Goal: Task Accomplishment & Management: Manage account settings

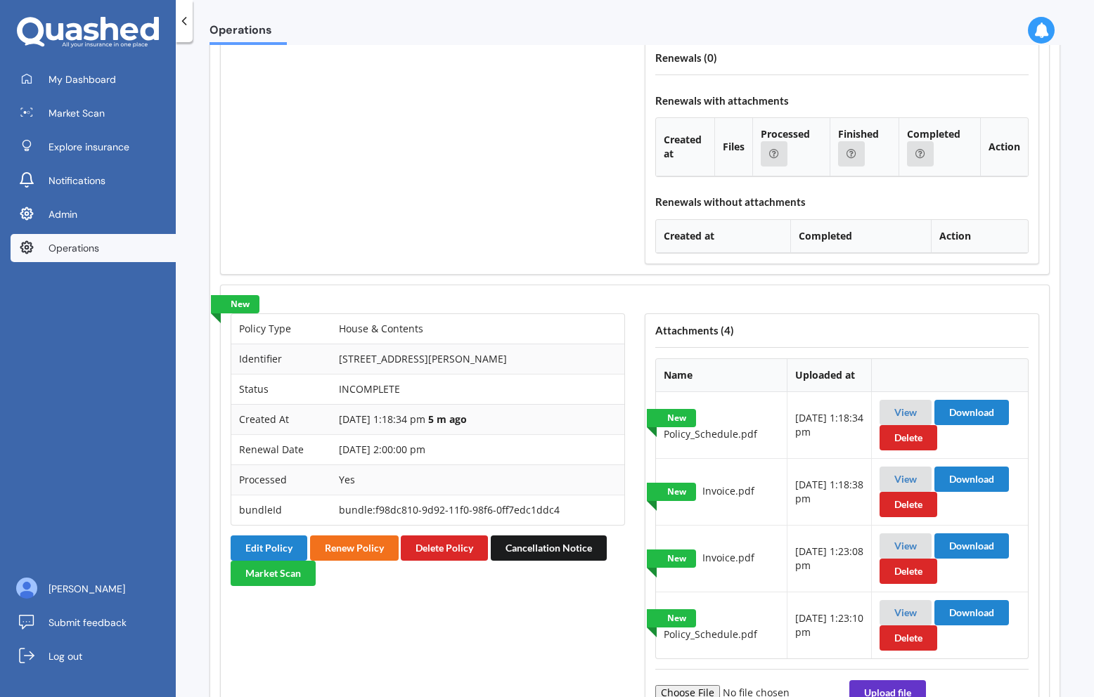
scroll to position [1550, 0]
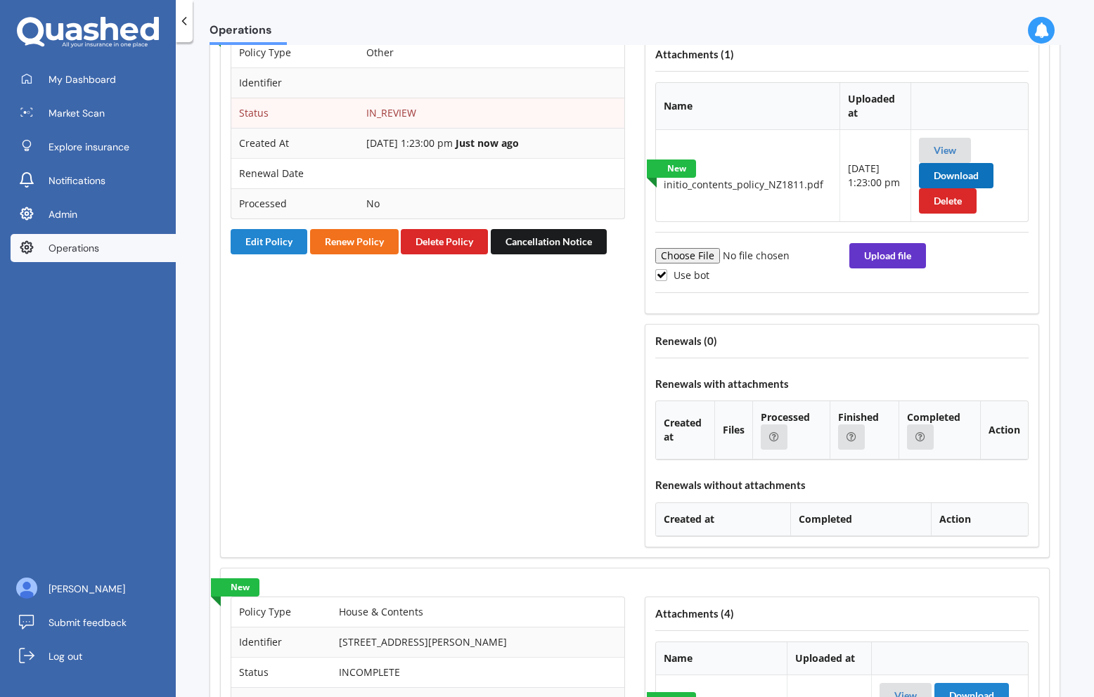
click at [946, 188] on button "Download" at bounding box center [956, 175] width 74 height 25
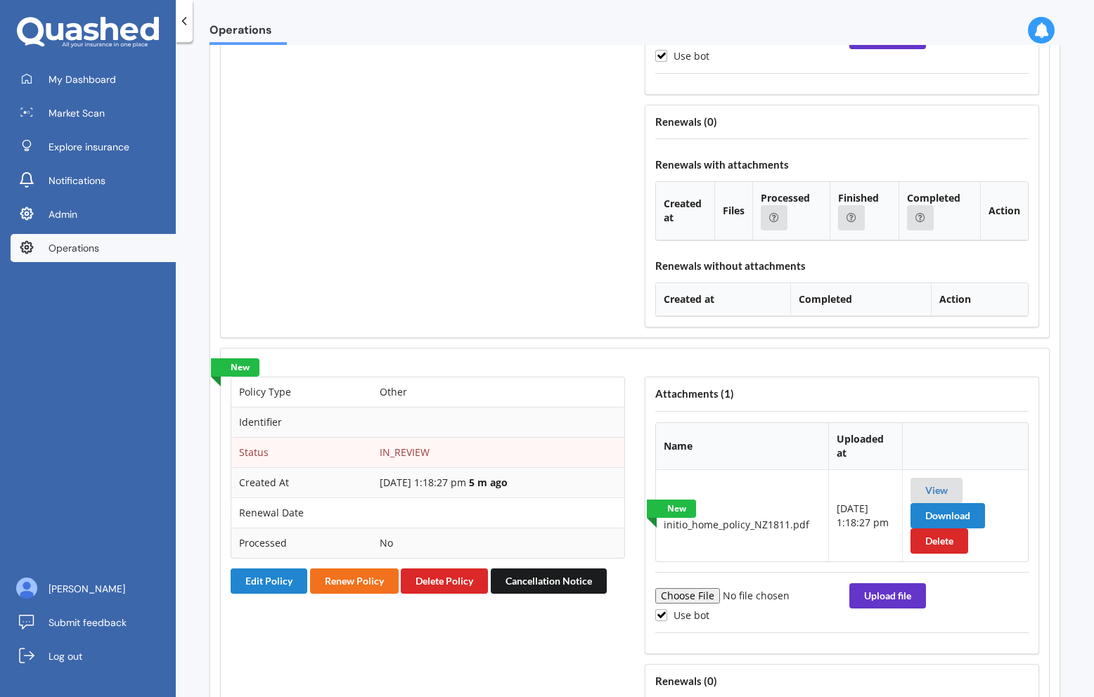
scroll to position [2480, 0]
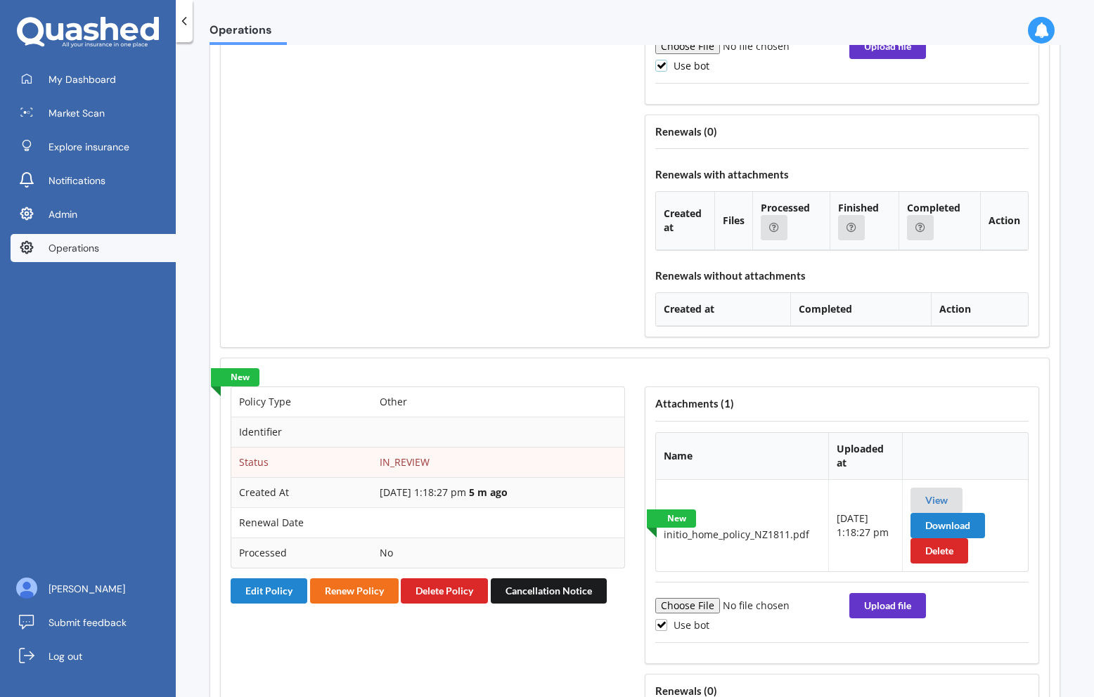
click at [692, 72] on label "Use bot" at bounding box center [682, 66] width 54 height 12
checkbox input "false"
click at [699, 54] on input "file" at bounding box center [750, 46] width 191 height 15
type input "C:\fakepath\initio_contents_policy_NZ1811.pdf"
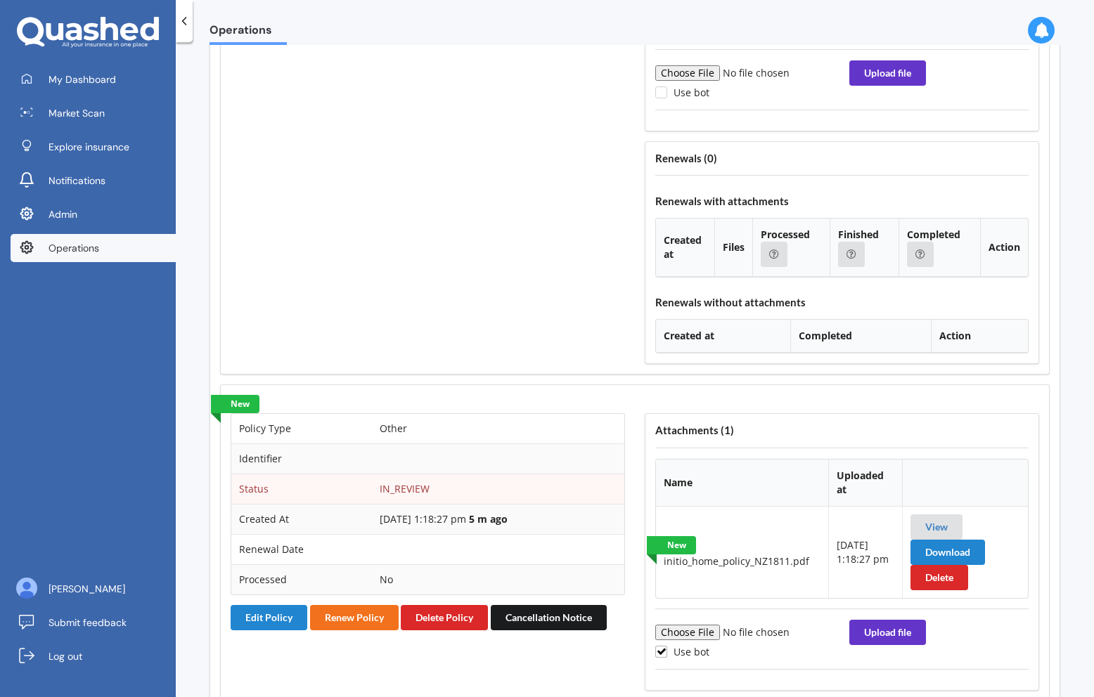
scroll to position [2456, 0]
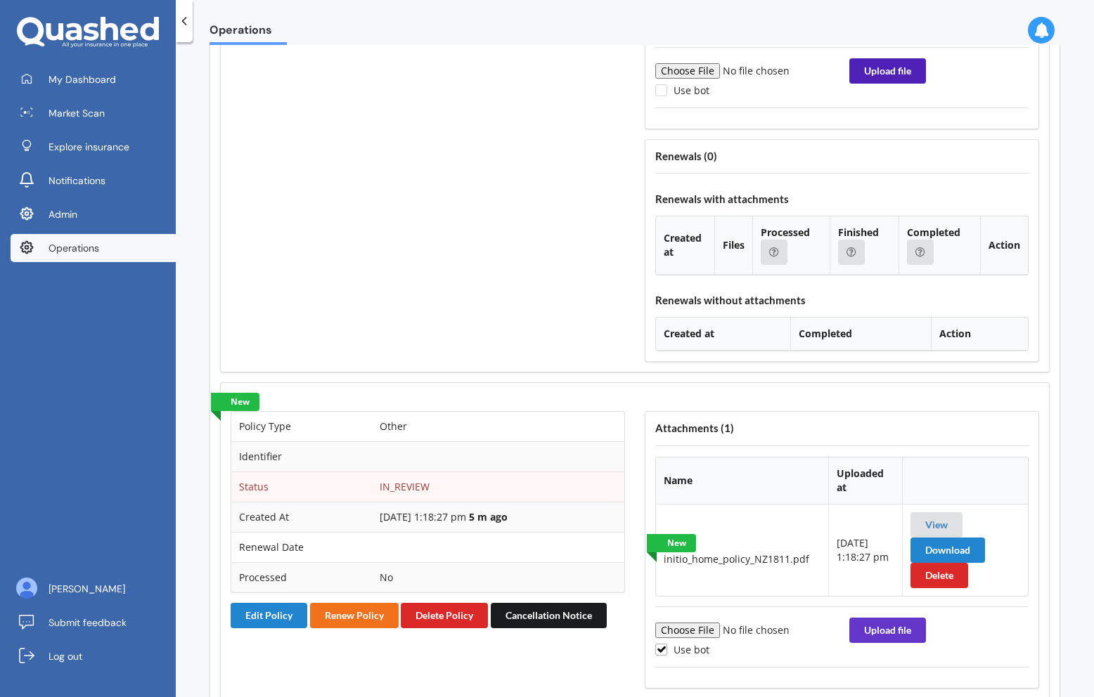
click at [881, 84] on button "Upload file" at bounding box center [887, 70] width 77 height 25
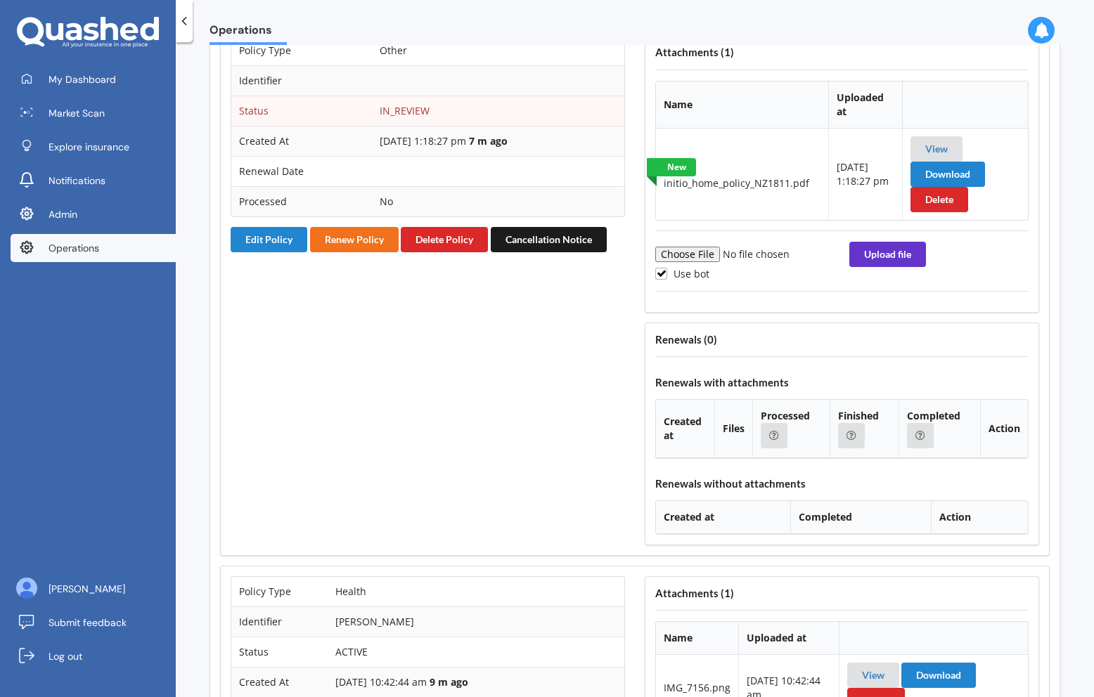
scroll to position [3045, 0]
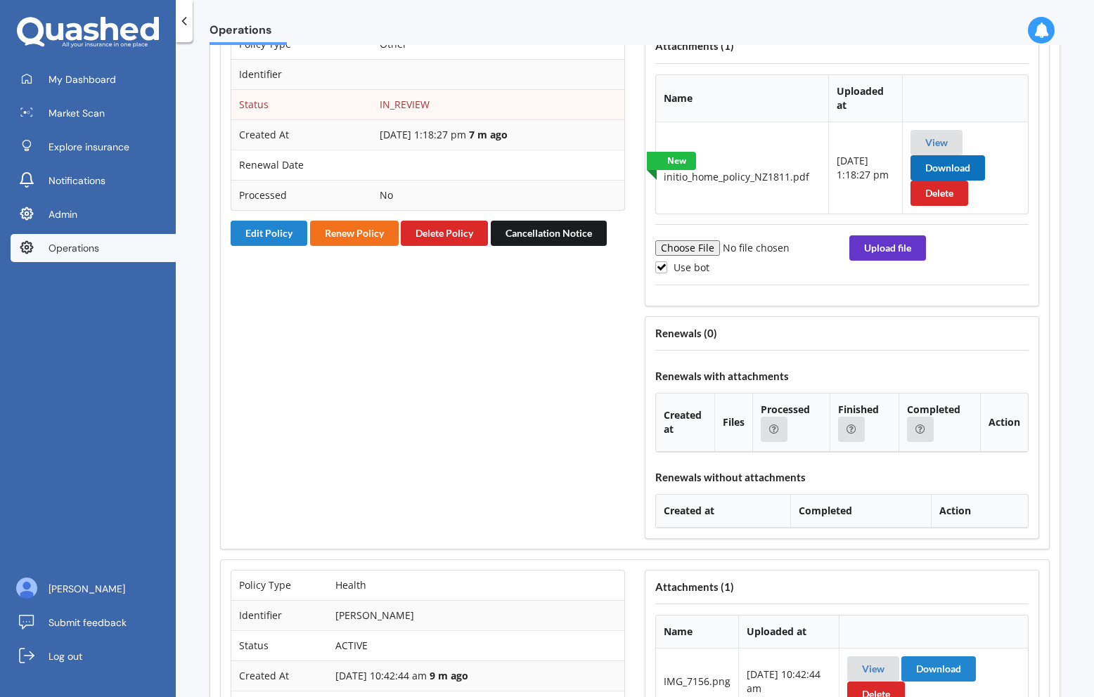
click at [935, 181] on button "Download" at bounding box center [947, 167] width 74 height 25
click at [446, 246] on button "Delete Policy" at bounding box center [444, 233] width 87 height 25
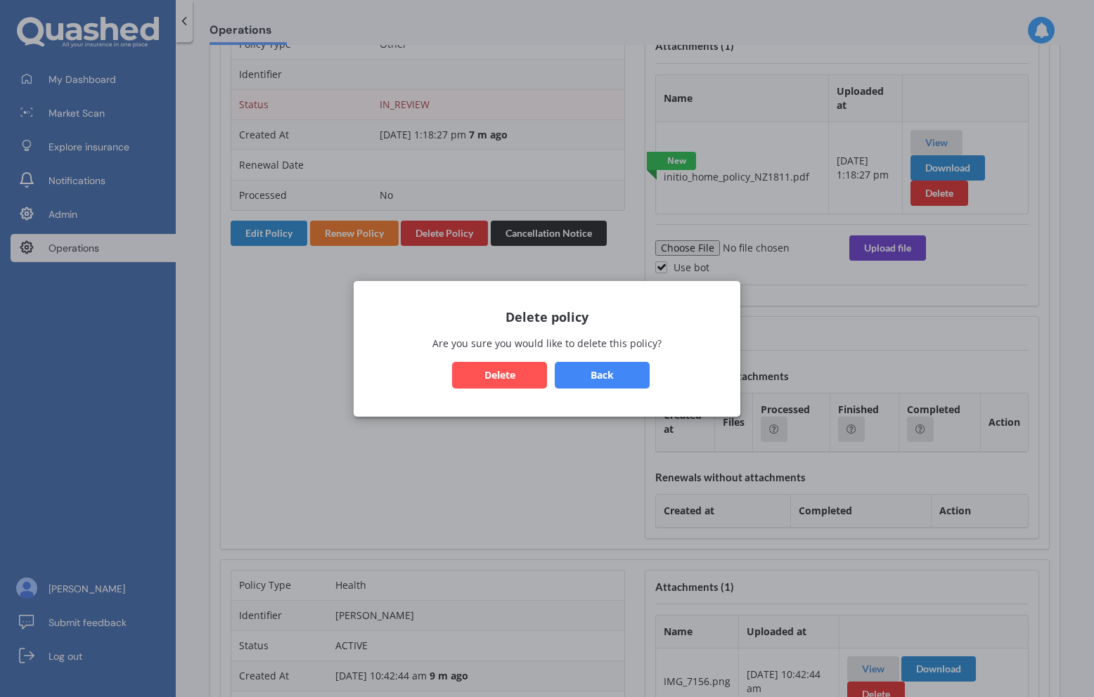
click at [511, 373] on button "Delete" at bounding box center [499, 374] width 95 height 27
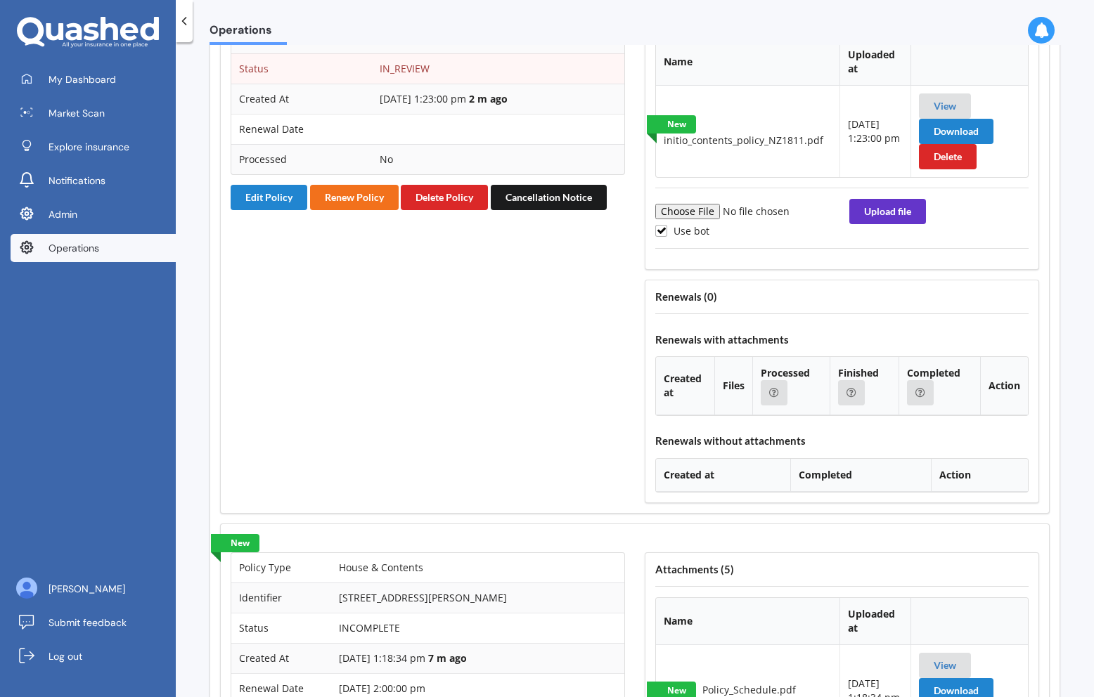
scroll to position [1601, 0]
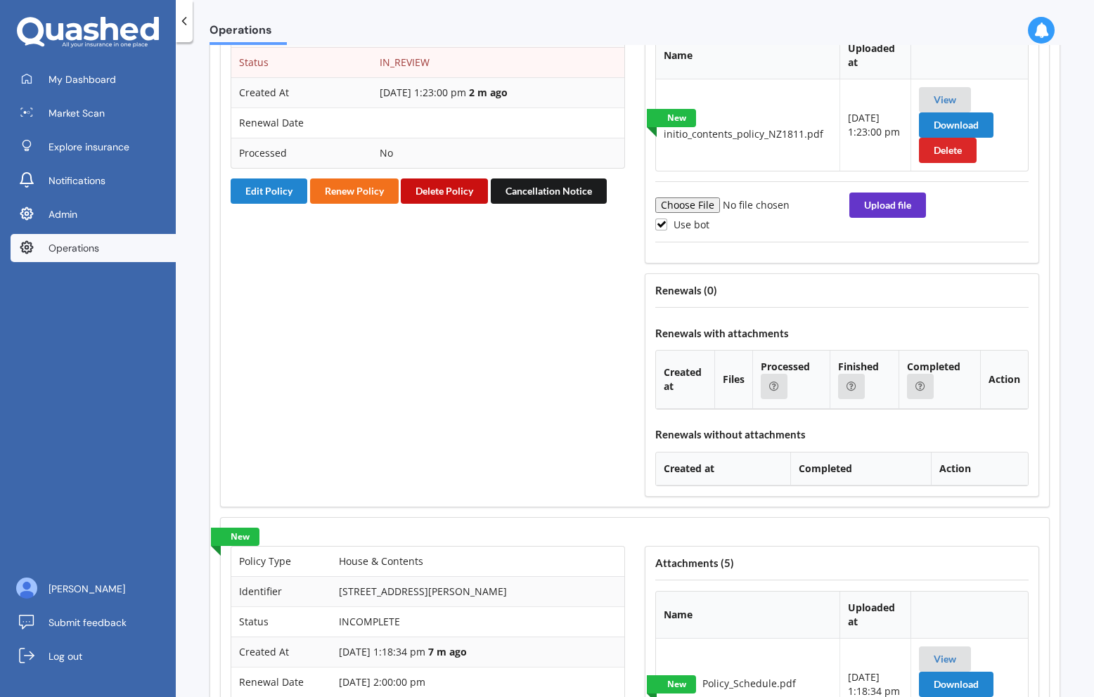
click at [437, 204] on button "Delete Policy" at bounding box center [444, 191] width 87 height 25
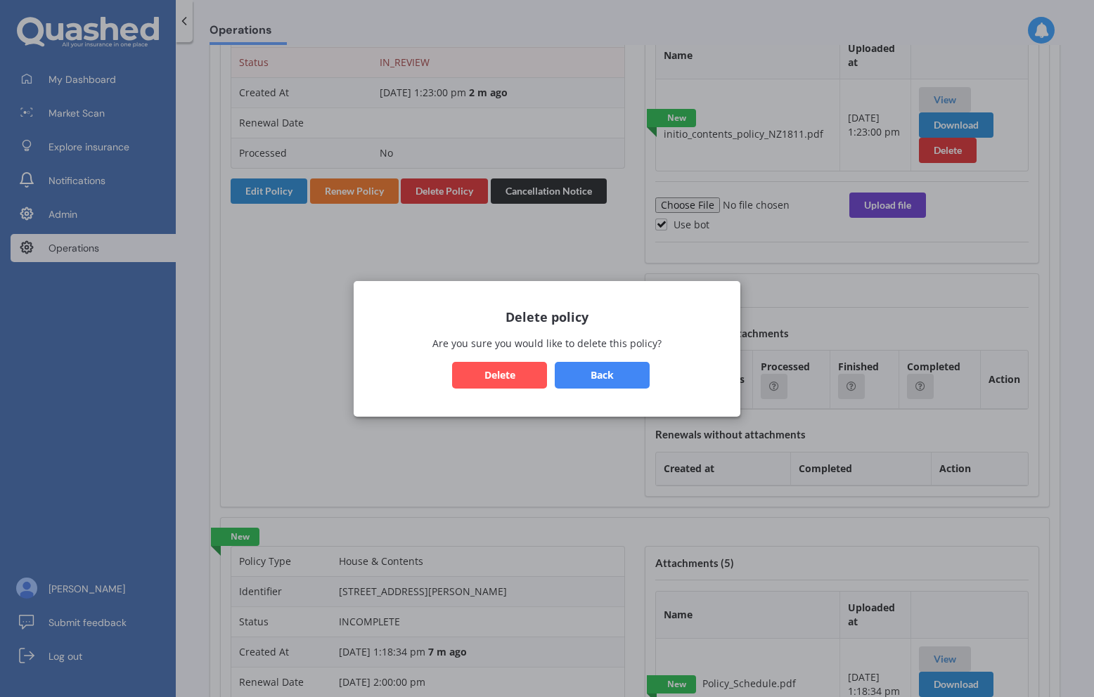
click at [513, 384] on button "Delete" at bounding box center [499, 374] width 95 height 27
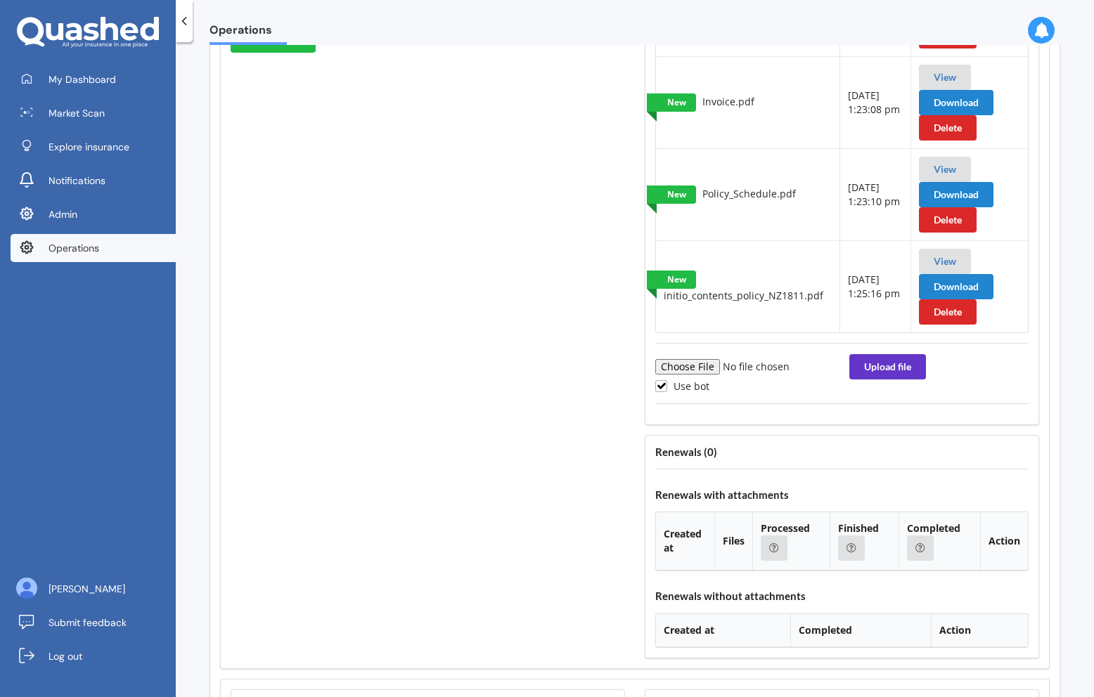
scroll to position [1836, 0]
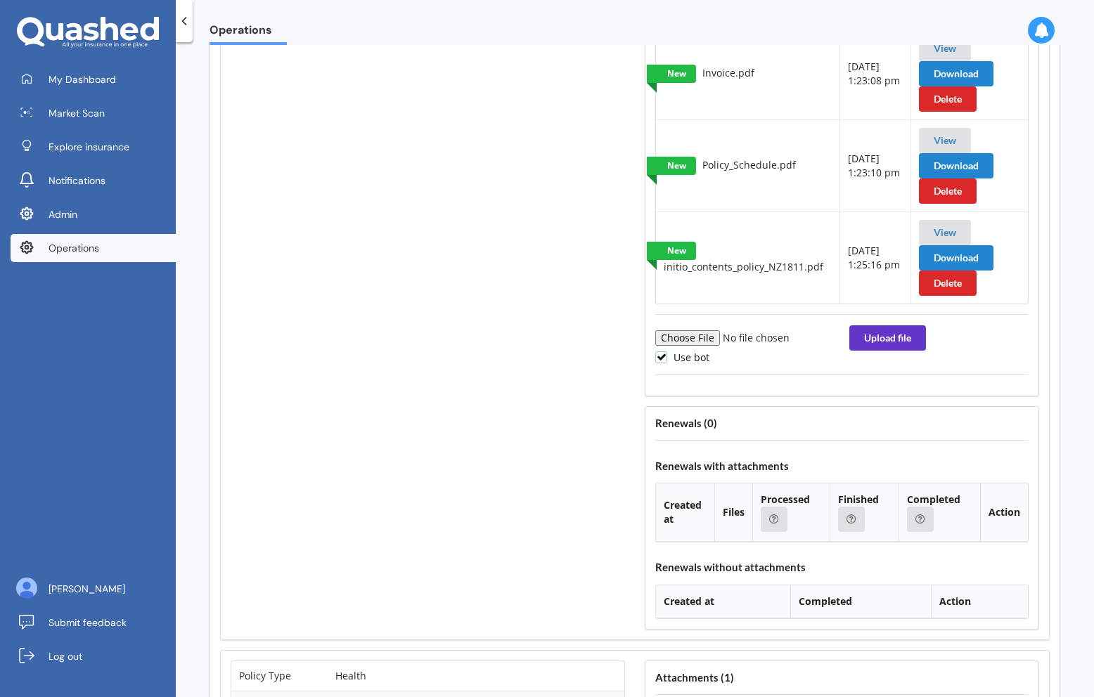
click at [670, 363] on label "Use bot" at bounding box center [682, 357] width 54 height 12
checkbox input "false"
click at [683, 346] on input "file" at bounding box center [750, 337] width 191 height 15
type input "C:\fakepath\initio_home_policy_NZ1811.pdf"
click at [890, 351] on button "Upload file" at bounding box center [887, 337] width 77 height 25
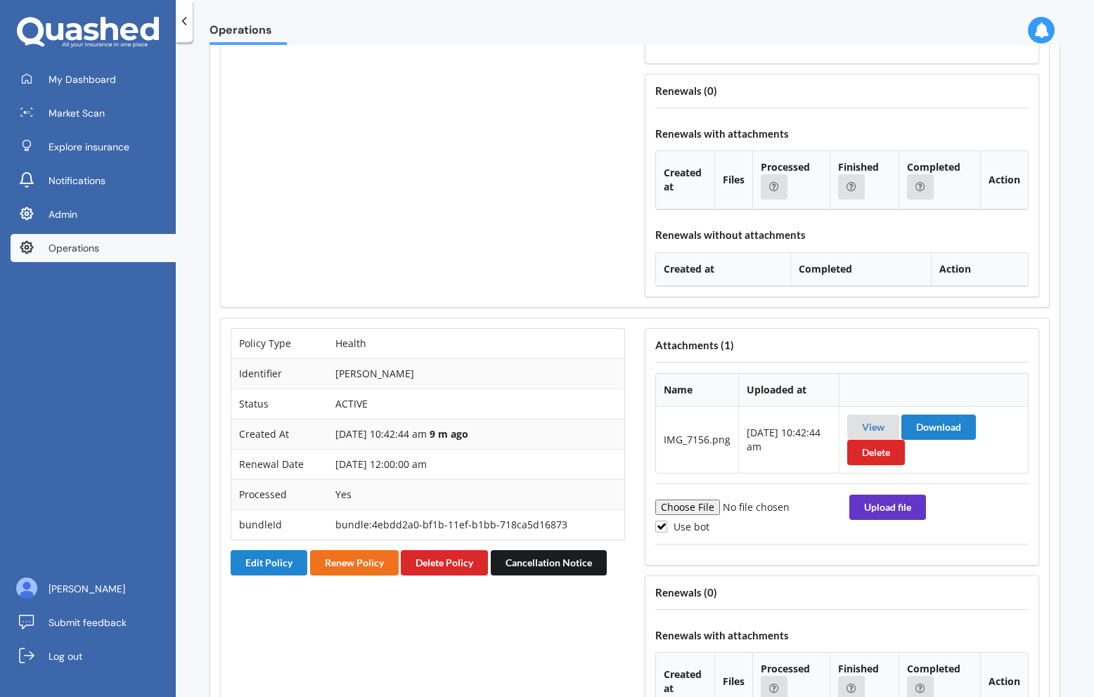
scroll to position [2202, 0]
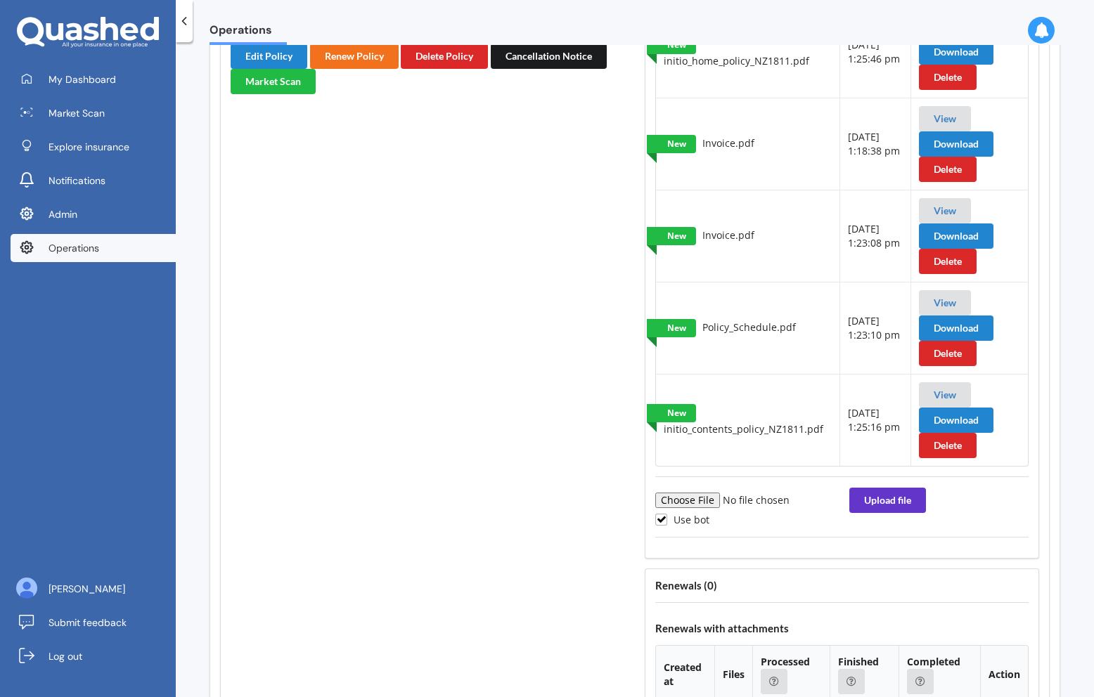
scroll to position [1768, 0]
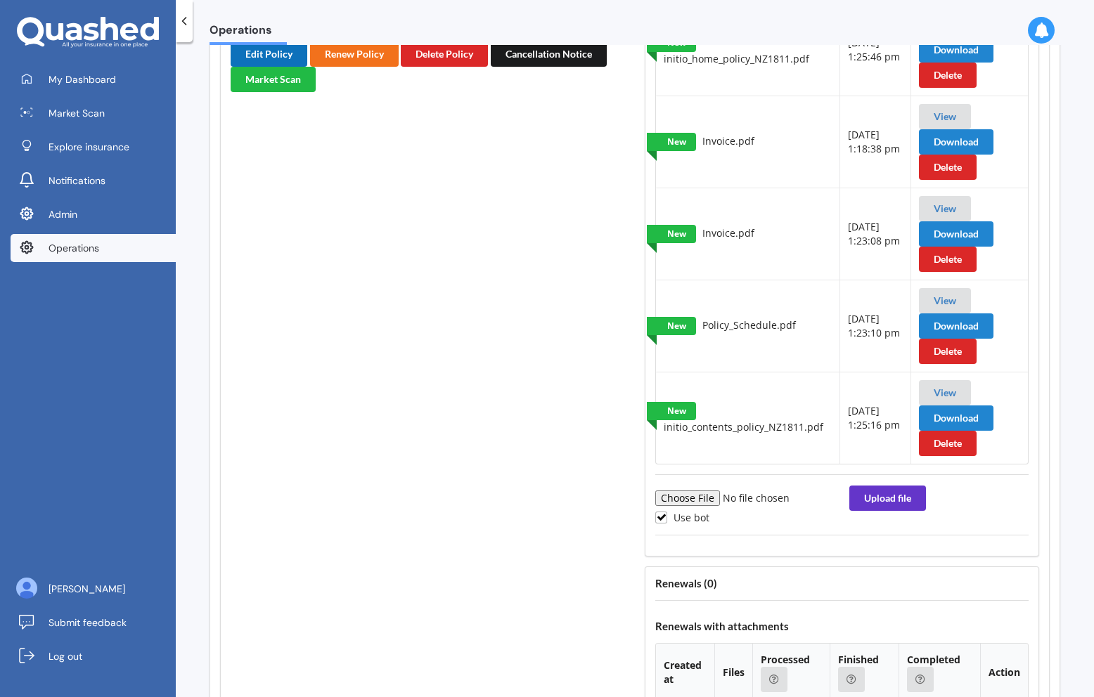
click at [278, 67] on button "Edit Policy" at bounding box center [269, 53] width 77 height 25
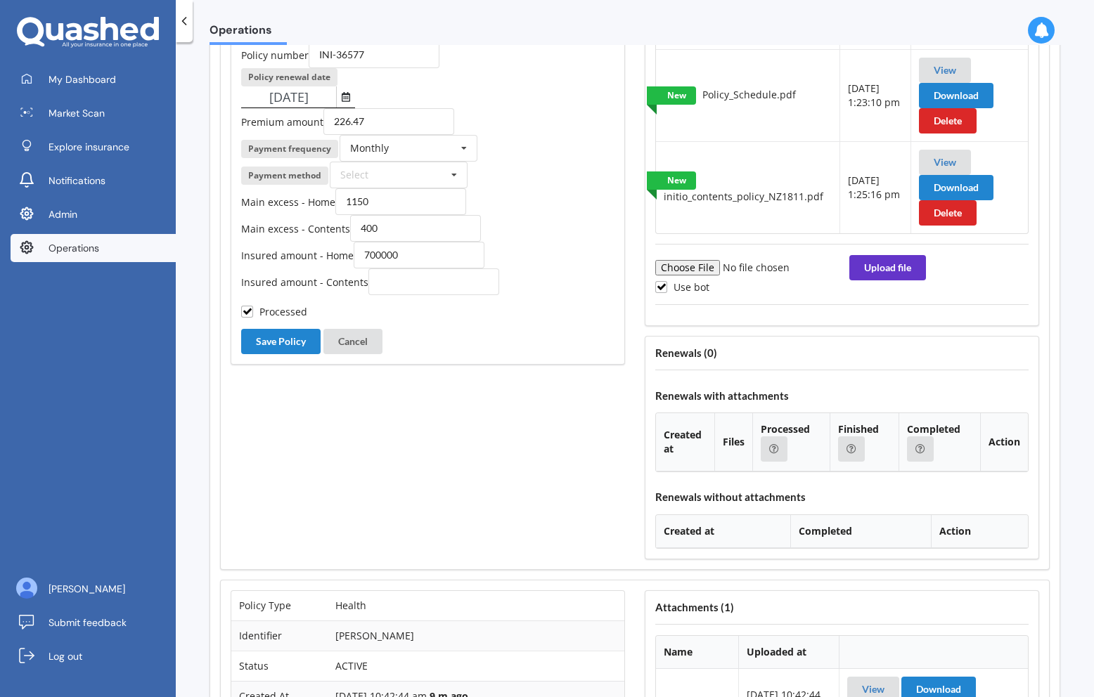
scroll to position [2011, 0]
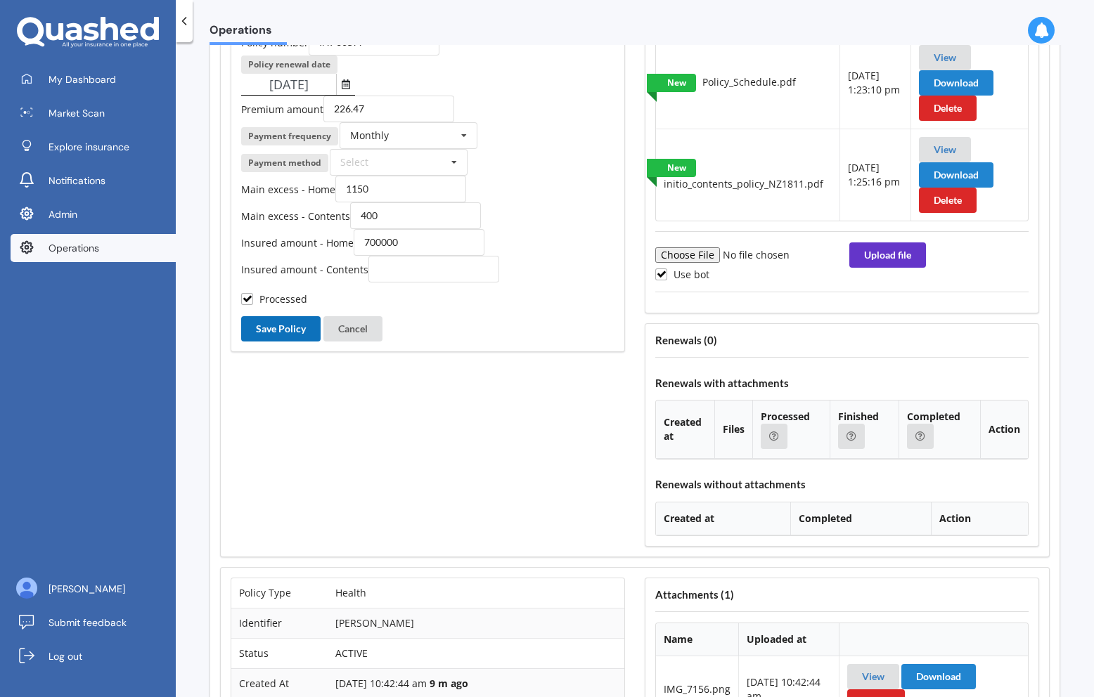
click at [302, 342] on button "Save Policy" at bounding box center [280, 328] width 79 height 25
click at [358, 342] on button "Cancel" at bounding box center [352, 328] width 59 height 25
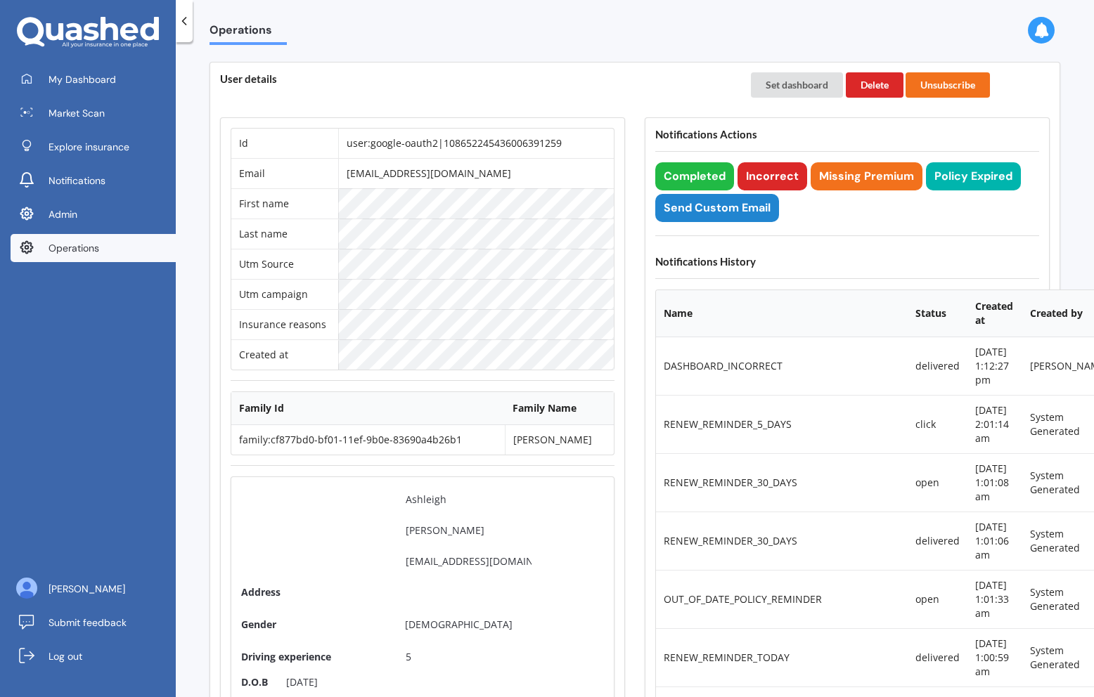
scroll to position [26, 0]
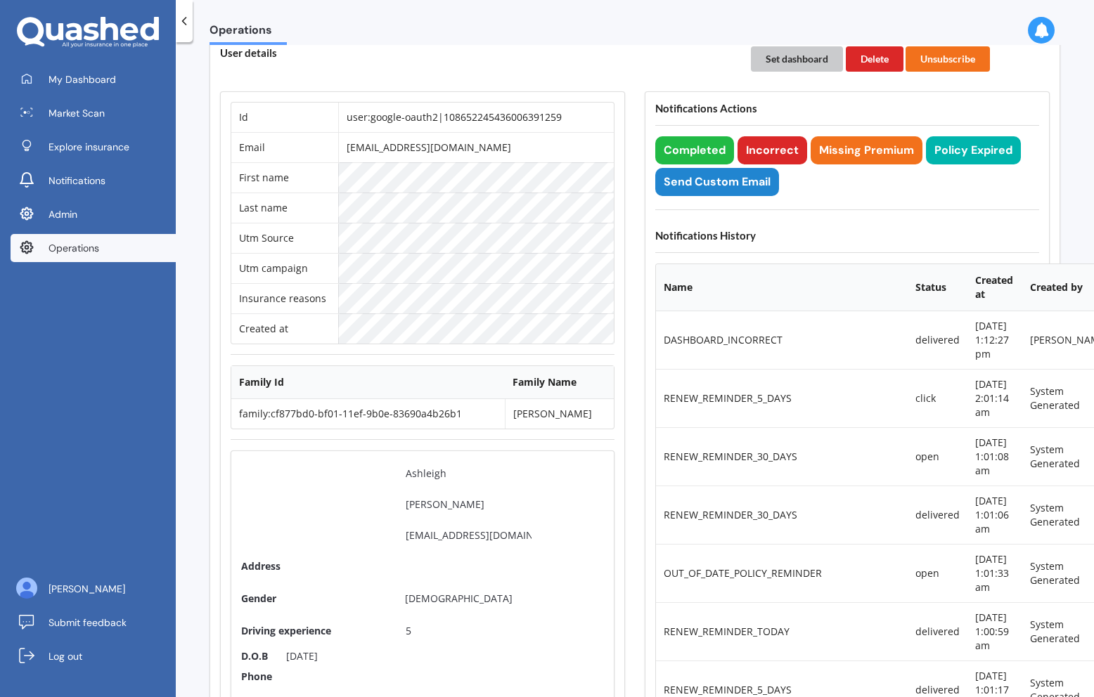
click at [791, 58] on button "Set dashboard" at bounding box center [797, 58] width 92 height 25
click at [89, 86] on link "My Dashboard" at bounding box center [93, 79] width 165 height 28
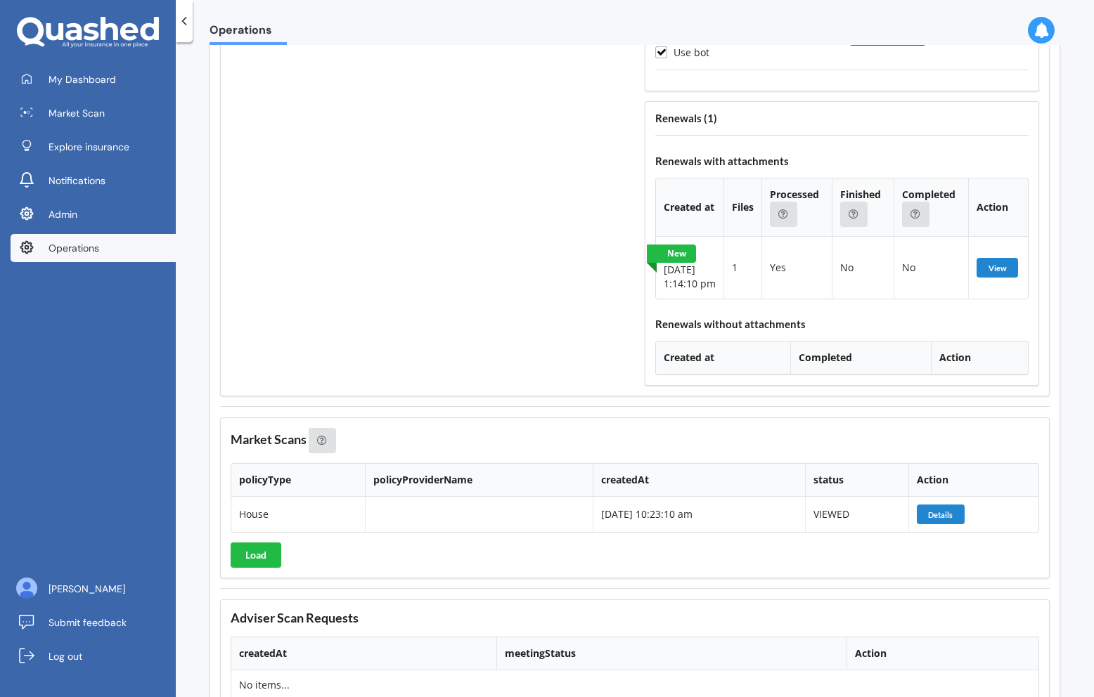
scroll to position [3291, 0]
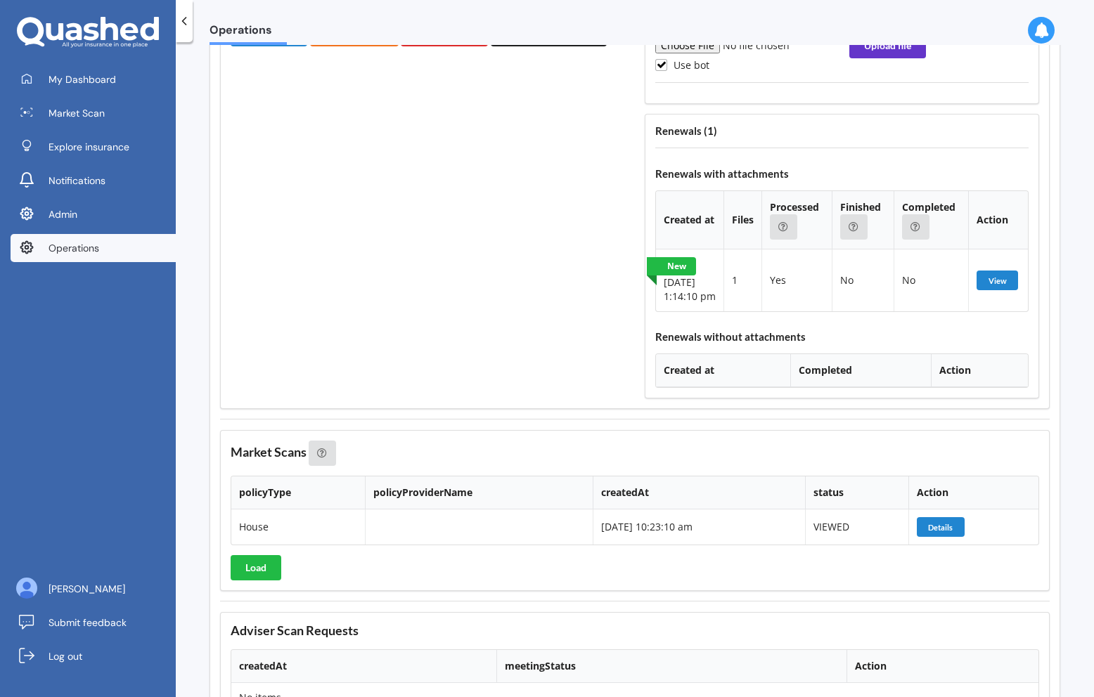
click at [997, 290] on button "View" at bounding box center [996, 281] width 41 height 20
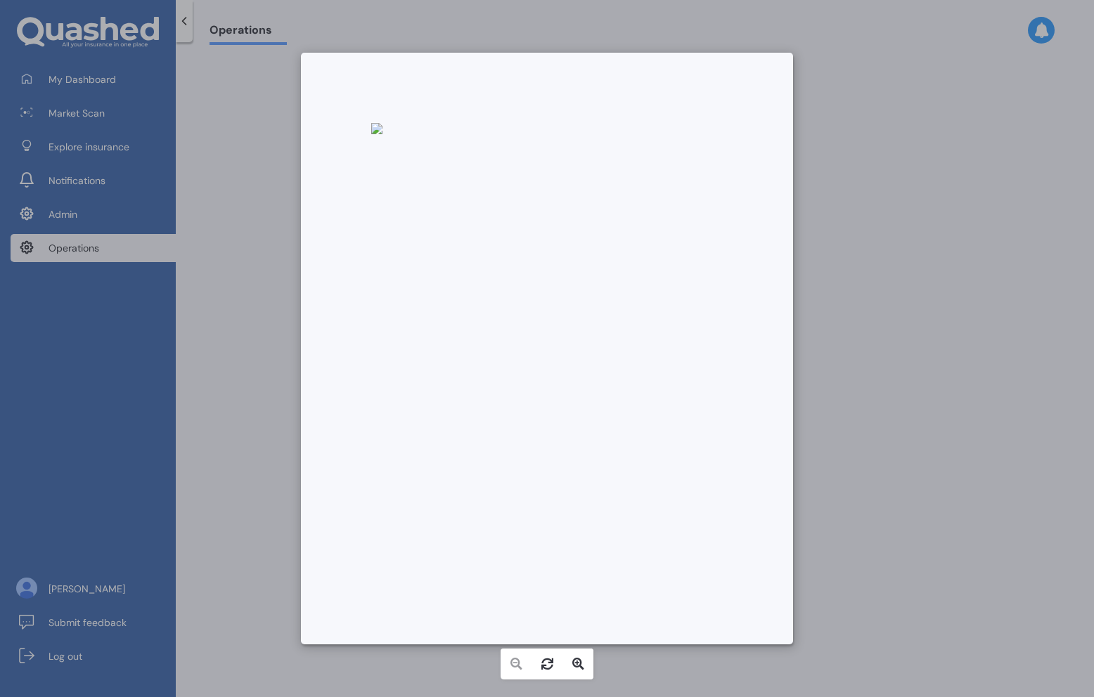
drag, startPoint x: 591, startPoint y: 416, endPoint x: 494, endPoint y: 287, distance: 161.6
click at [382, 134] on div at bounding box center [376, 128] width 11 height 11
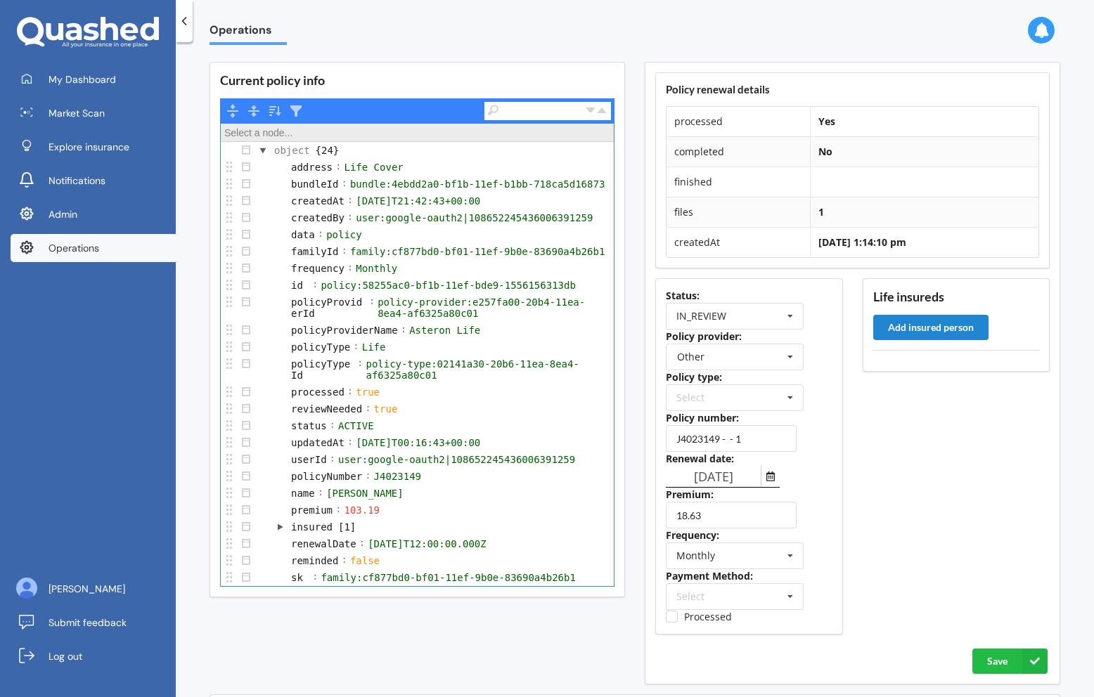
click at [629, 148] on div "Current policy info Select a node... object {24} address : Life Cover bundleId …" at bounding box center [417, 373] width 435 height 642
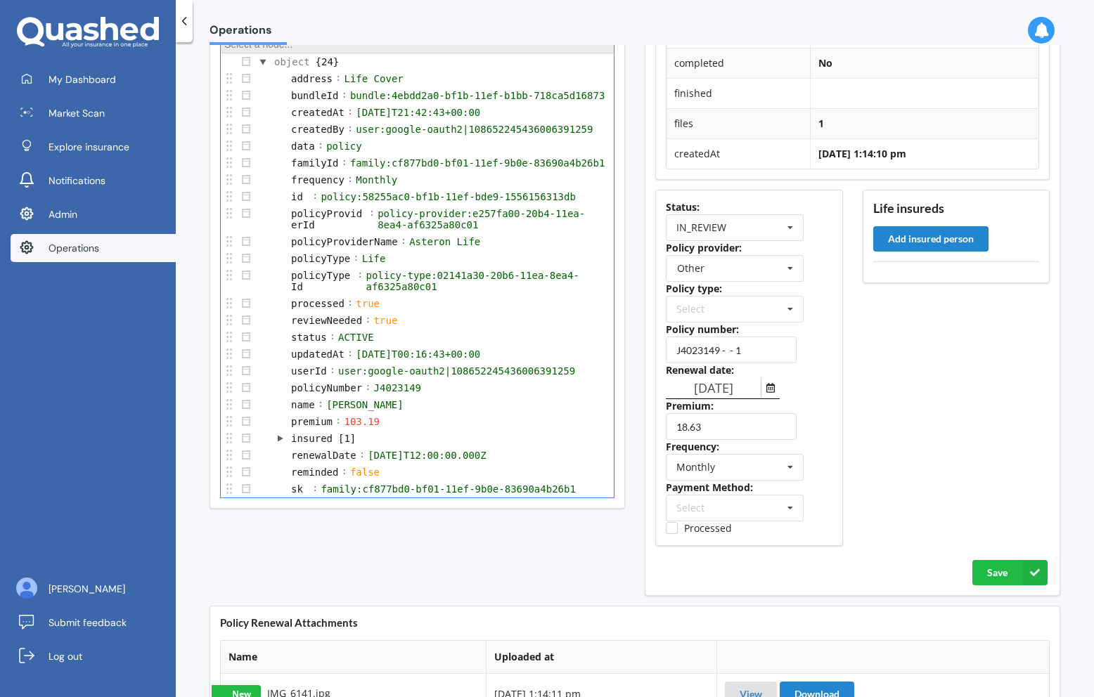
scroll to position [103, 0]
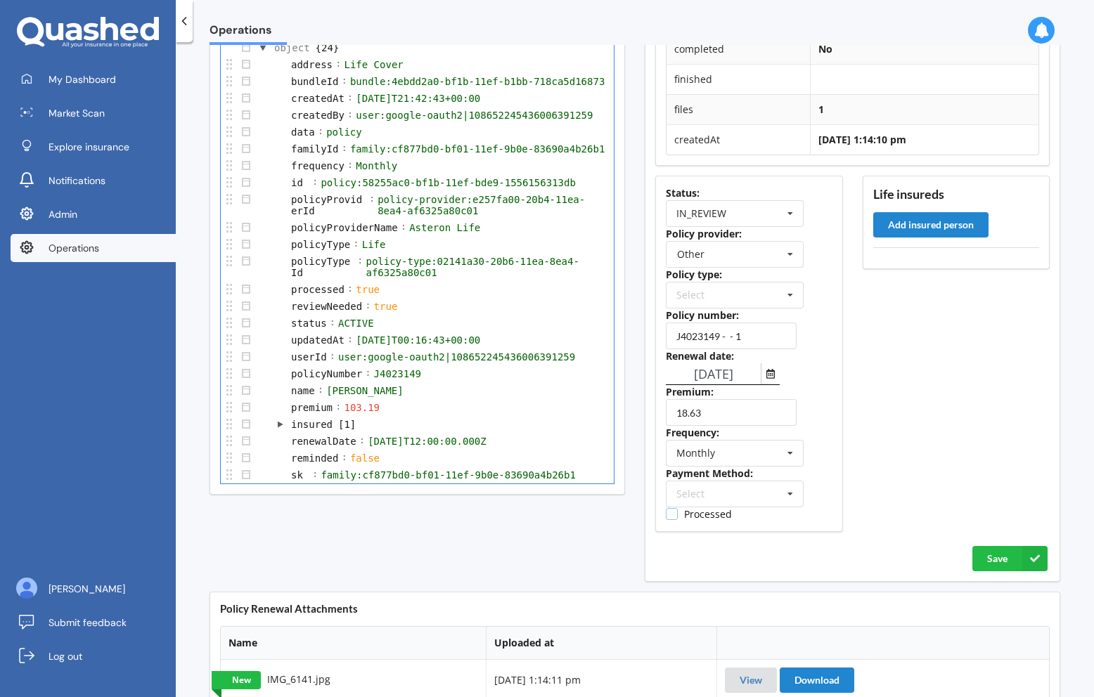
click at [698, 519] on label "Processed" at bounding box center [699, 514] width 66 height 12
checkbox input "true"
click at [751, 257] on input "text" at bounding box center [735, 254] width 136 height 25
type input "as"
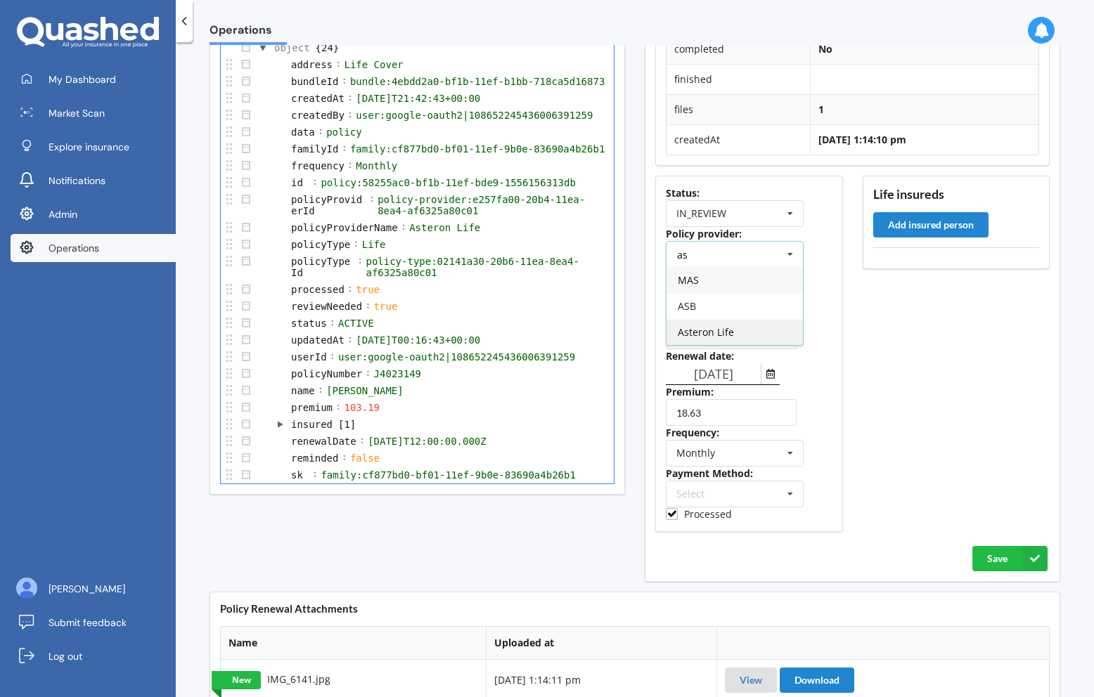
click at [716, 332] on span "Asteron Life" at bounding box center [706, 331] width 56 height 13
click at [717, 408] on input "18.63" at bounding box center [731, 412] width 131 height 27
click at [701, 406] on input "18.63" at bounding box center [731, 412] width 131 height 27
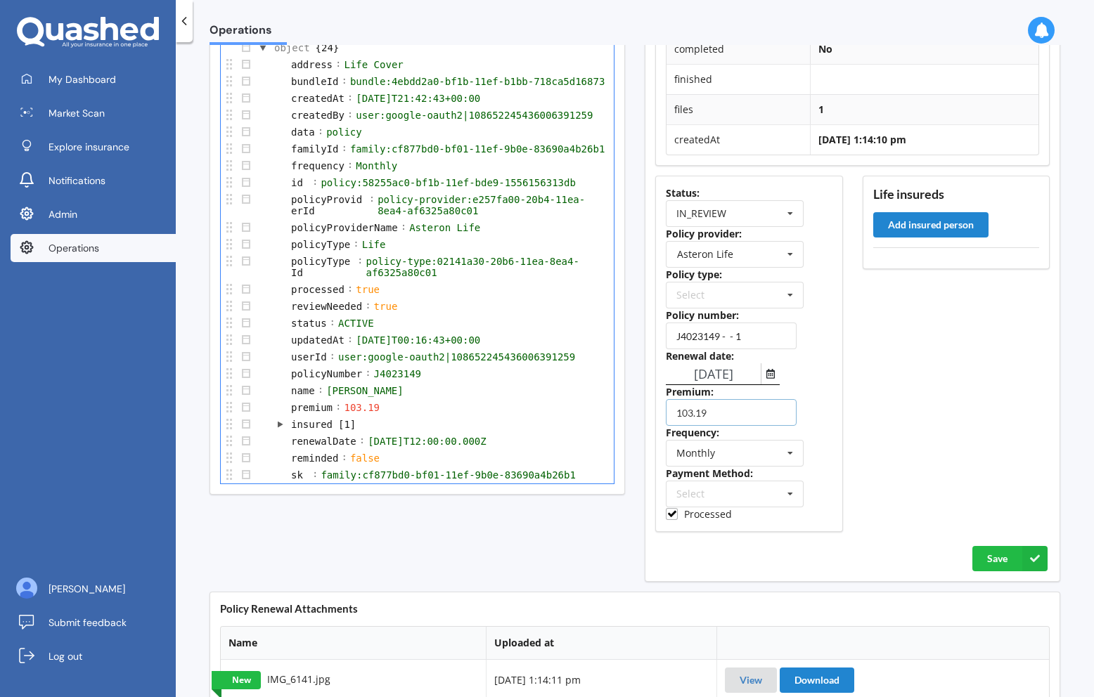
type input "103.19"
drag, startPoint x: 729, startPoint y: 373, endPoint x: 757, endPoint y: 375, distance: 28.2
click at [757, 375] on div "[DATE]" at bounding box center [723, 373] width 114 height 21
type input "05/08/2026"
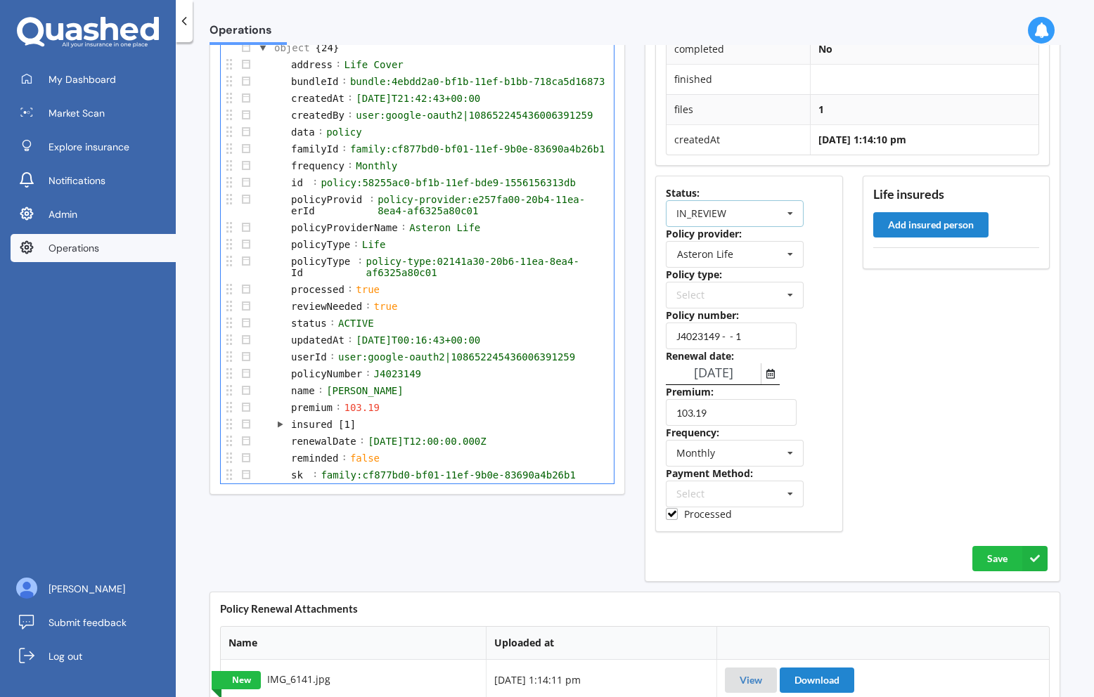
scroll to position [0, 0]
click at [770, 223] on div "IN_REVIEW ACTIVE EXPIRED FINISH_SETUP IN_REVIEW PROCESSING RENEWING INCOMPLETE …" at bounding box center [735, 213] width 138 height 27
click at [751, 236] on div "ACTIVE" at bounding box center [734, 239] width 136 height 26
click at [909, 227] on button "Add insured person" at bounding box center [930, 224] width 115 height 25
click at [911, 399] on div "Select covers" at bounding box center [924, 394] width 61 height 12
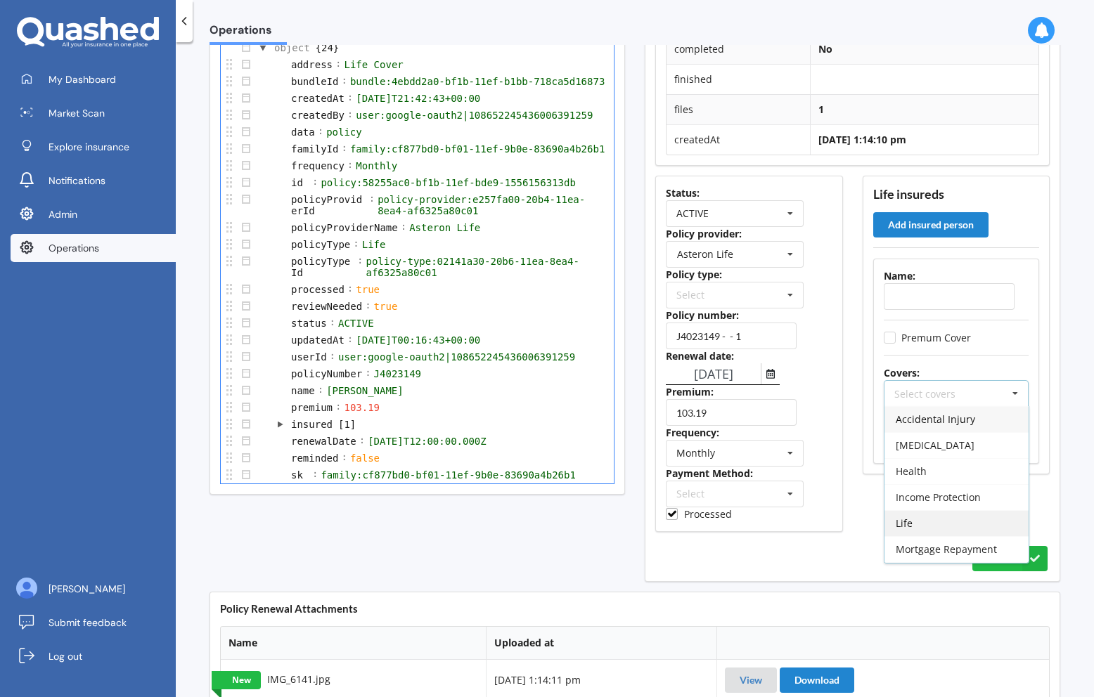
click at [895, 517] on span "Life" at bounding box center [903, 523] width 17 height 13
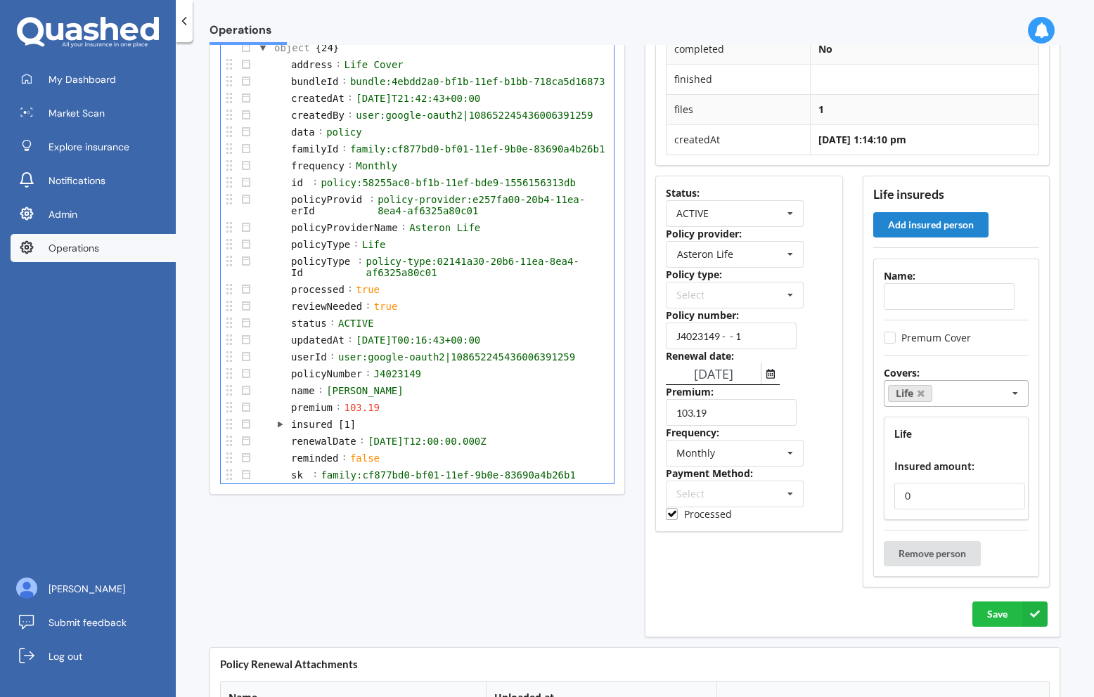
click at [845, 472] on div "Status: ACTIVE ACTIVE EXPIRED FINISH_SETUP IN_REVIEW PROCESSING RENEWING INCOMP…" at bounding box center [748, 382] width 207 height 432
click at [912, 482] on div "Life Insured amount: 0" at bounding box center [955, 468] width 145 height 103
click at [910, 488] on input "0" at bounding box center [959, 496] width 131 height 27
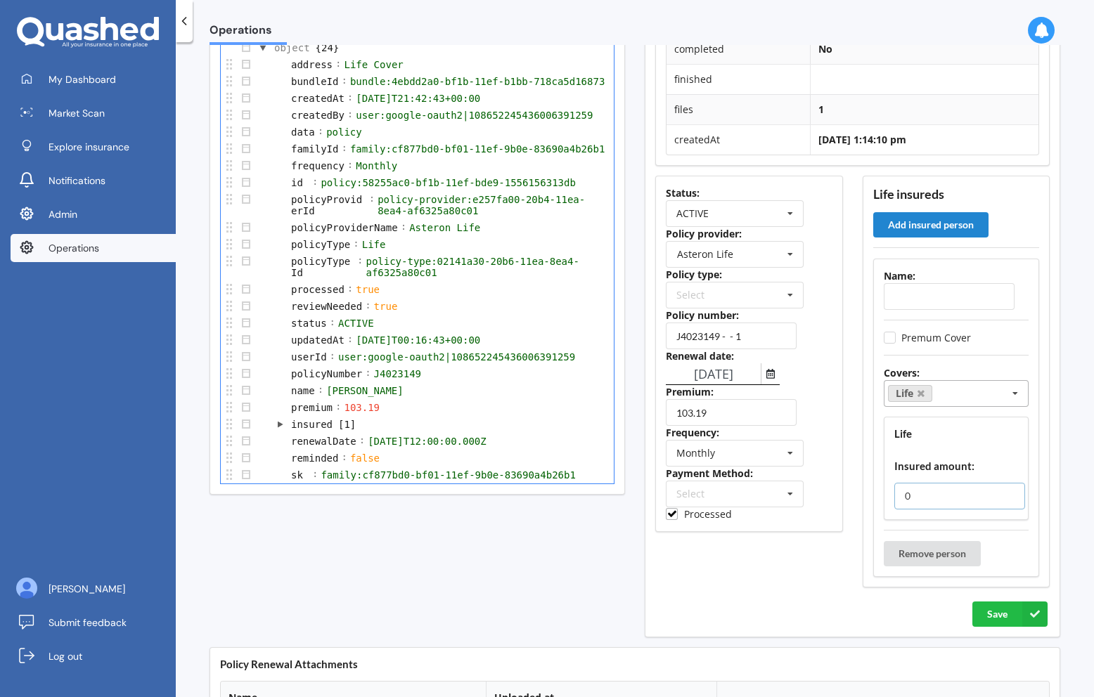
click at [910, 488] on input "0" at bounding box center [959, 496] width 131 height 27
type input "320100"
click at [353, 391] on div "[PERSON_NAME]" at bounding box center [365, 390] width 82 height 15
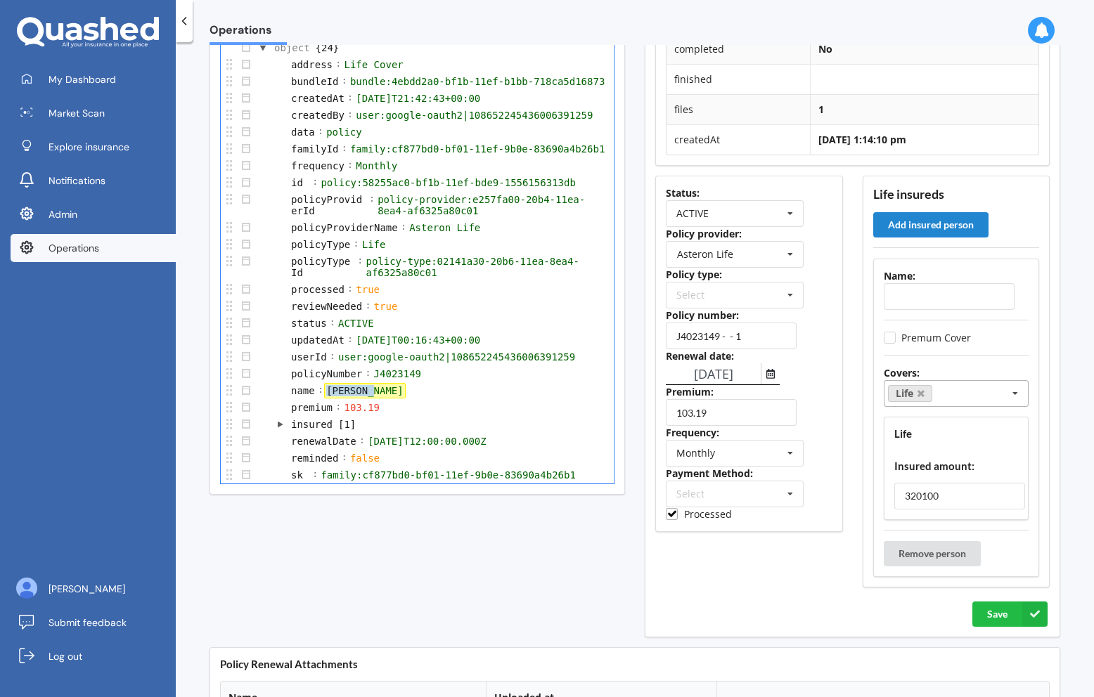
copy div "[PERSON_NAME]"
click at [902, 296] on input "text" at bounding box center [948, 296] width 131 height 27
paste input "[PERSON_NAME]"
type input "[PERSON_NAME]"
click at [996, 615] on button "Save" at bounding box center [1009, 614] width 75 height 25
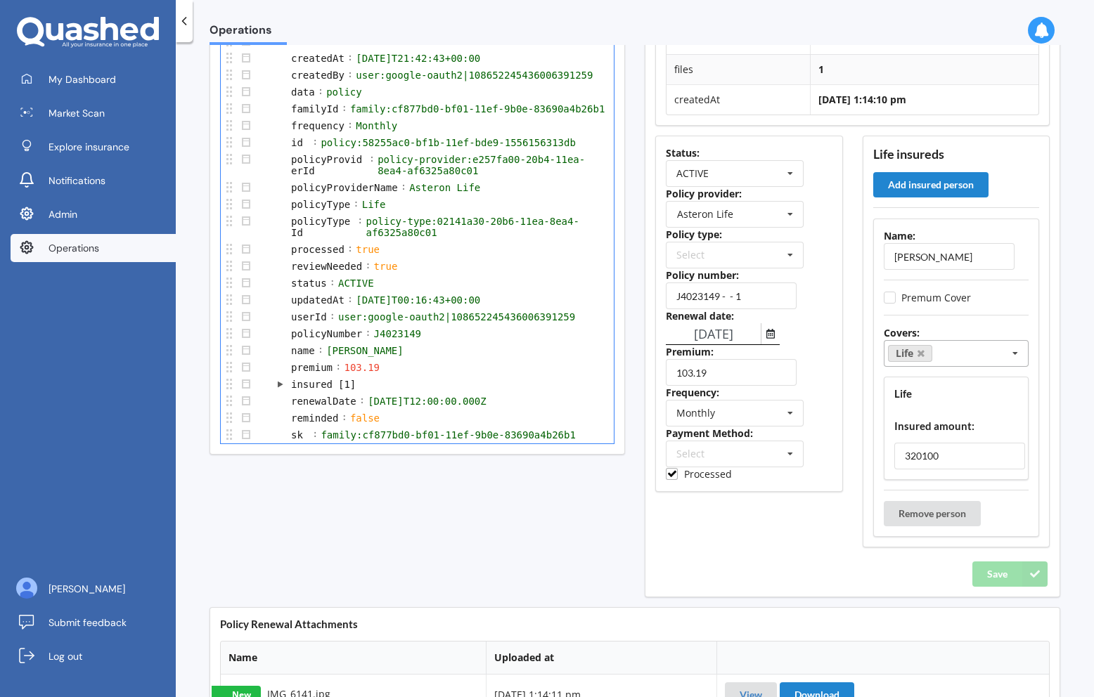
scroll to position [153, 0]
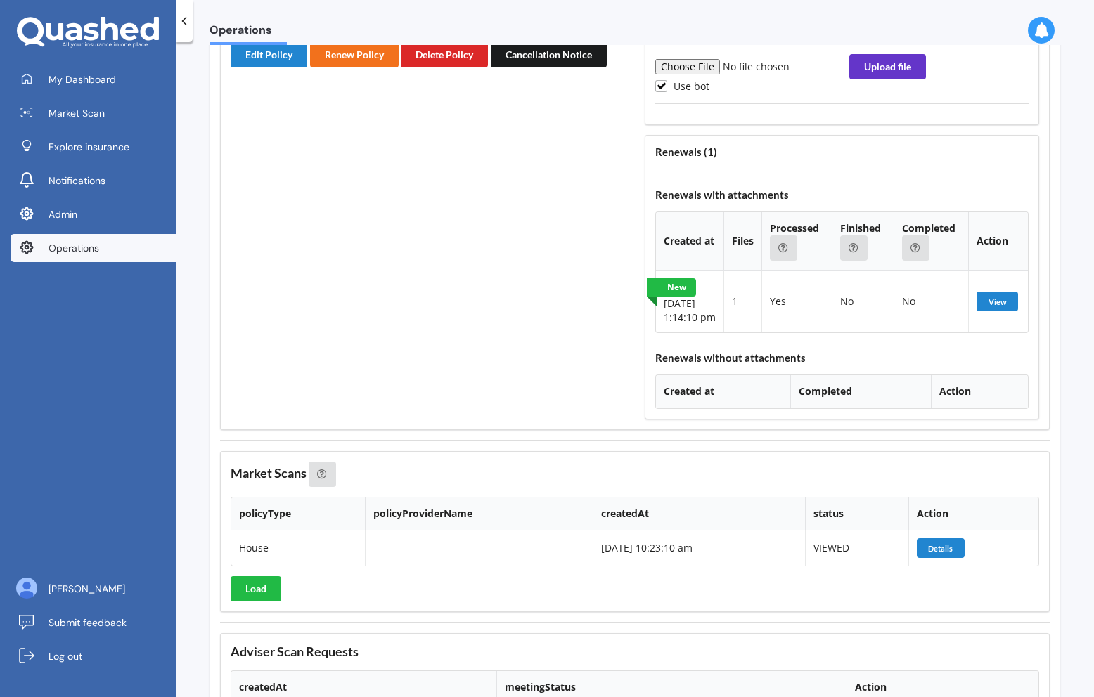
scroll to position [3262, 0]
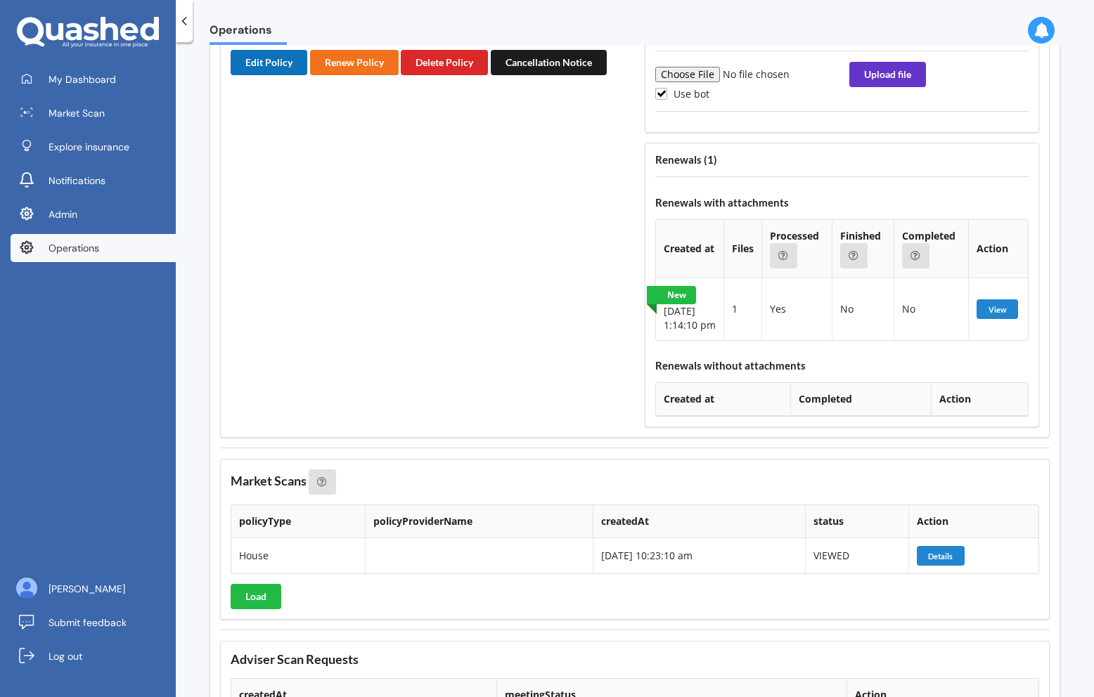
click at [269, 75] on button "Edit Policy" at bounding box center [269, 62] width 77 height 25
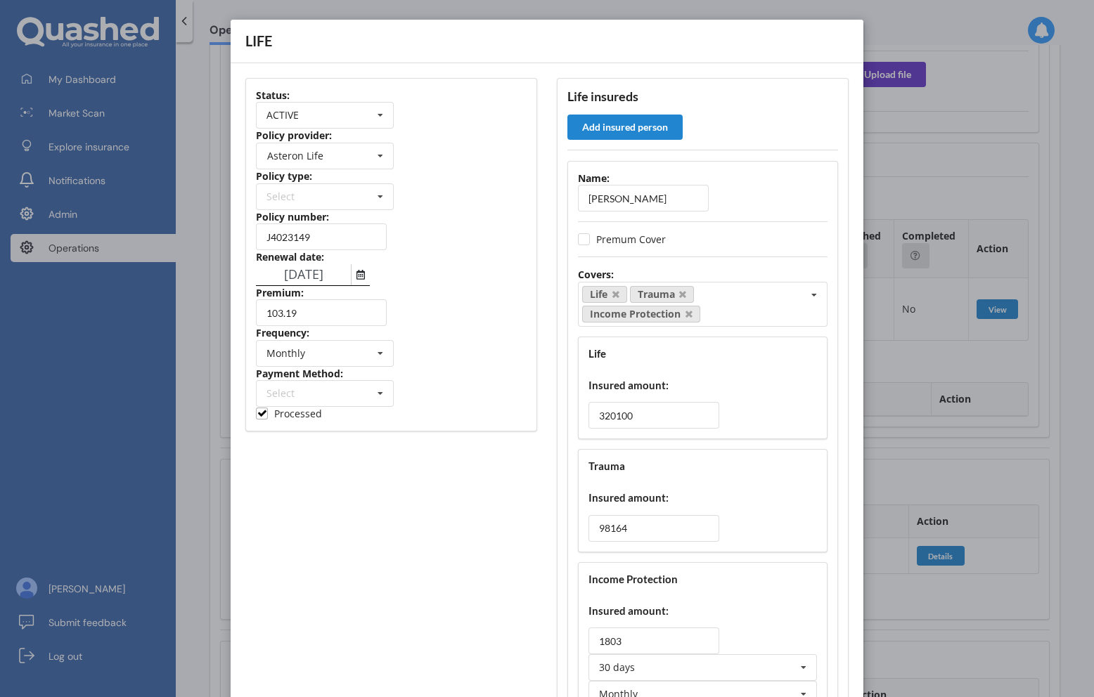
scroll to position [215, 0]
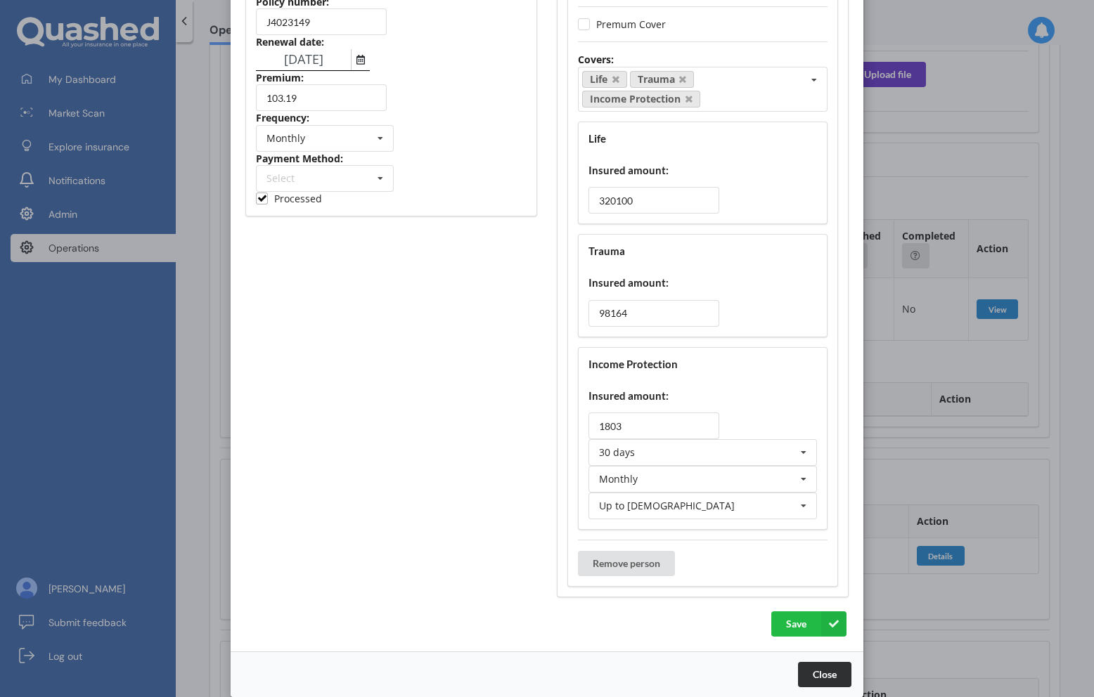
click at [823, 671] on button "Close" at bounding box center [824, 674] width 53 height 25
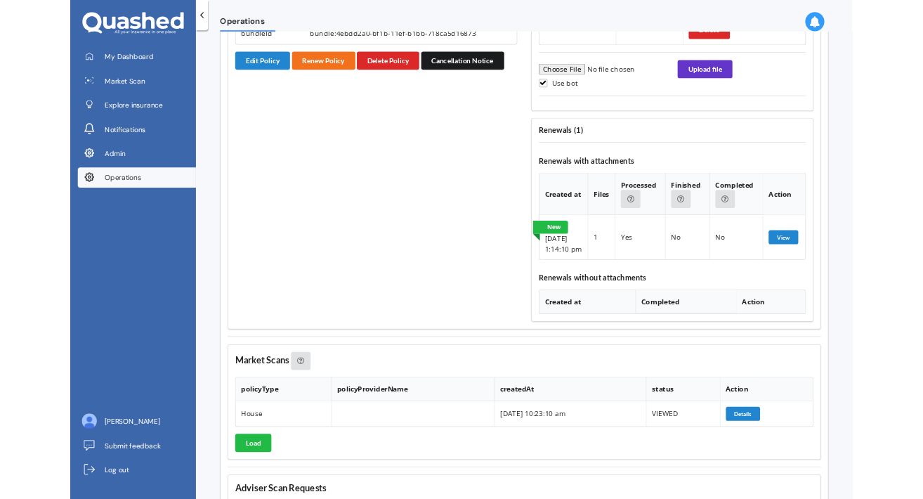
scroll to position [3242, 0]
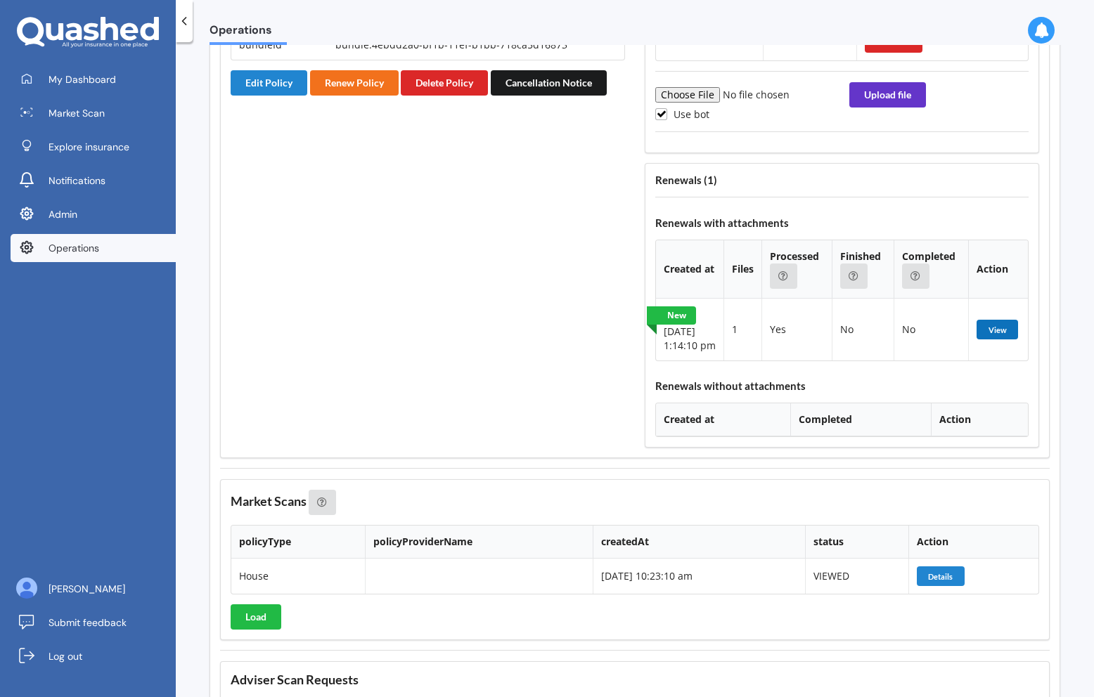
click at [997, 339] on button "View" at bounding box center [996, 330] width 41 height 20
